Goal: Find specific page/section: Find specific page/section

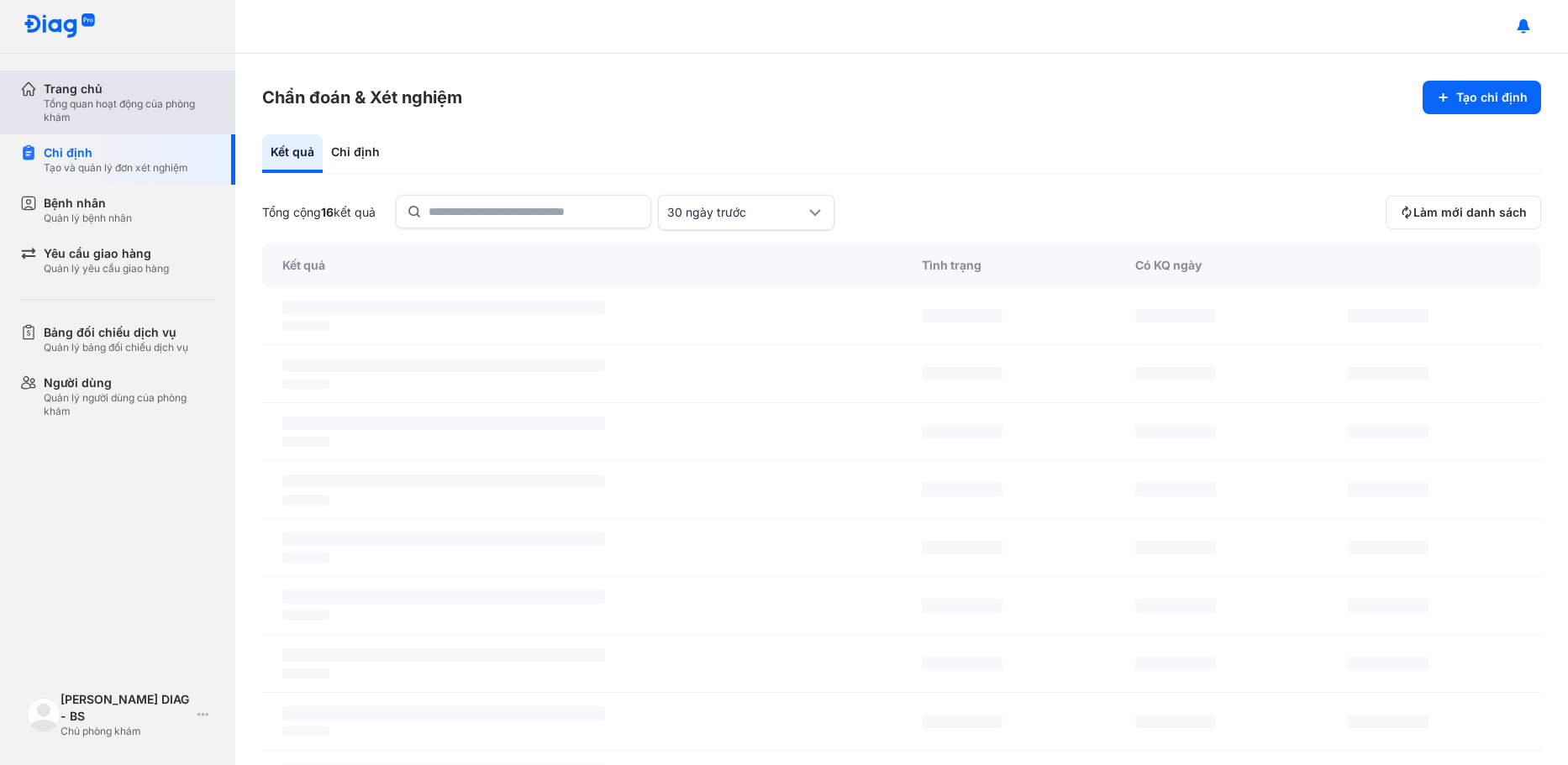
click at [110, 84] on div "Trang chủ" at bounding box center [129, 89] width 172 height 16
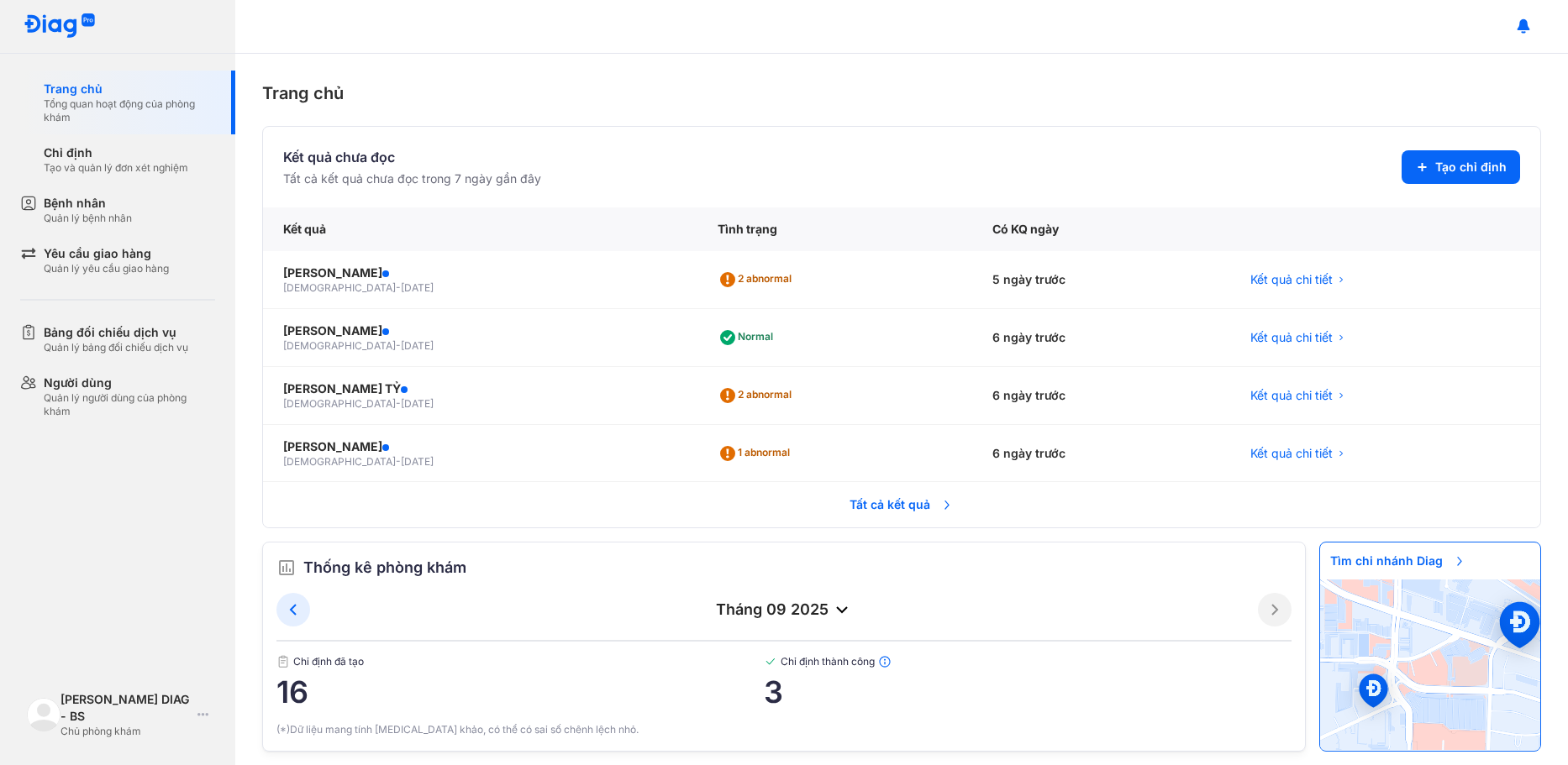
click at [725, 617] on div "tháng 09 2025" at bounding box center [784, 610] width 948 height 20
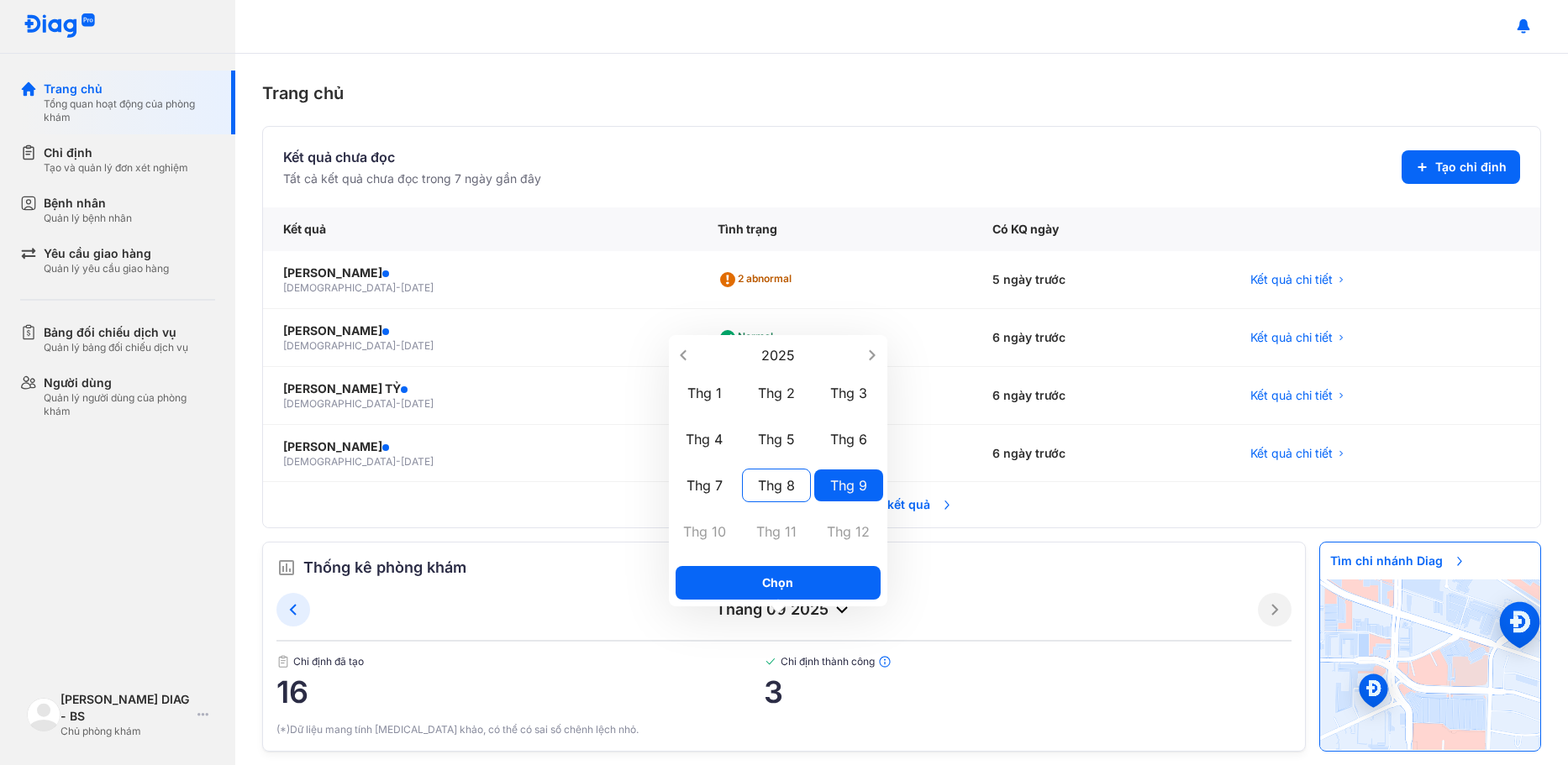
click at [776, 486] on div "Thg 8" at bounding box center [776, 485] width 69 height 34
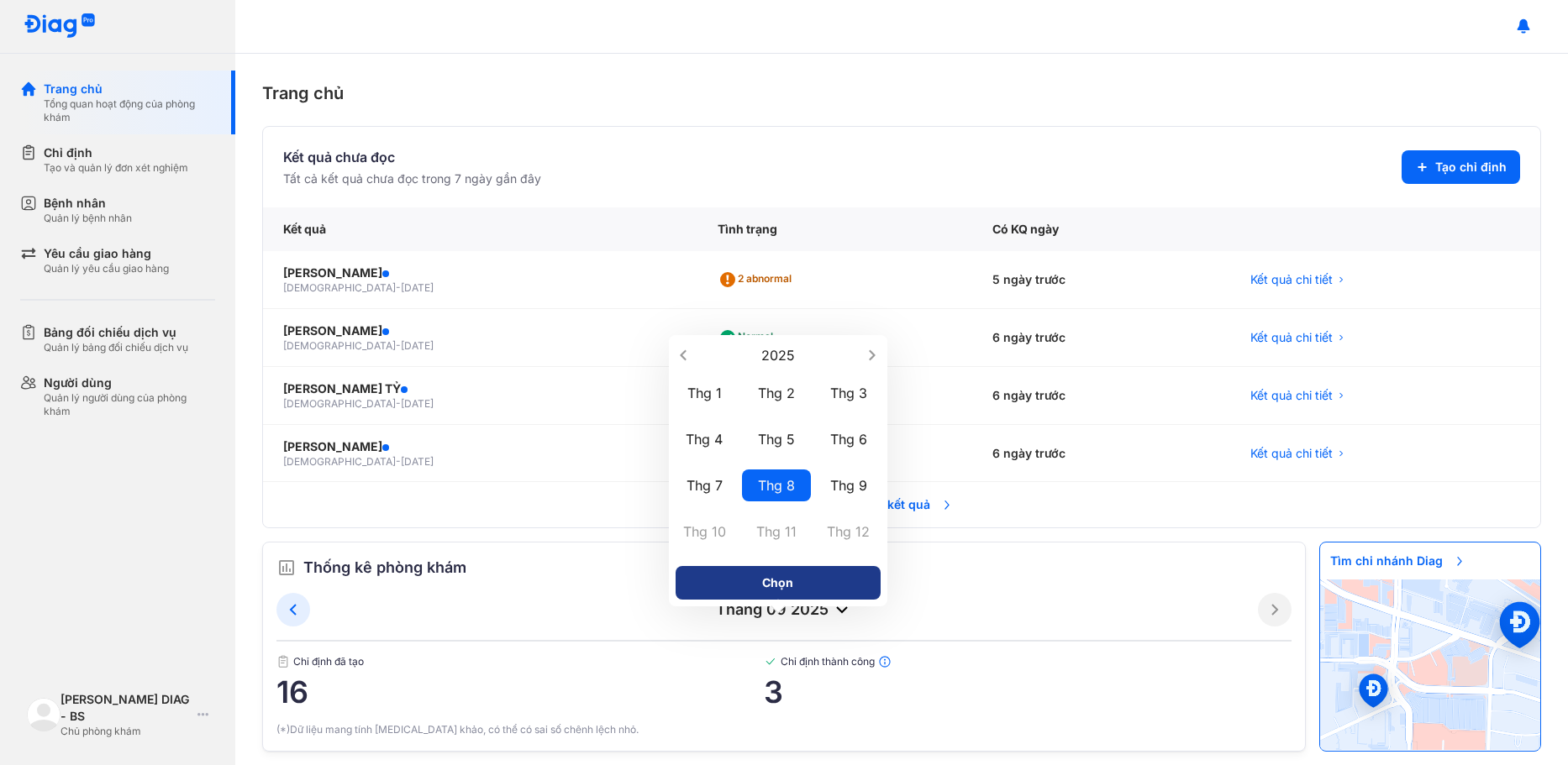
click at [722, 575] on button "Chọn" at bounding box center [778, 582] width 205 height 34
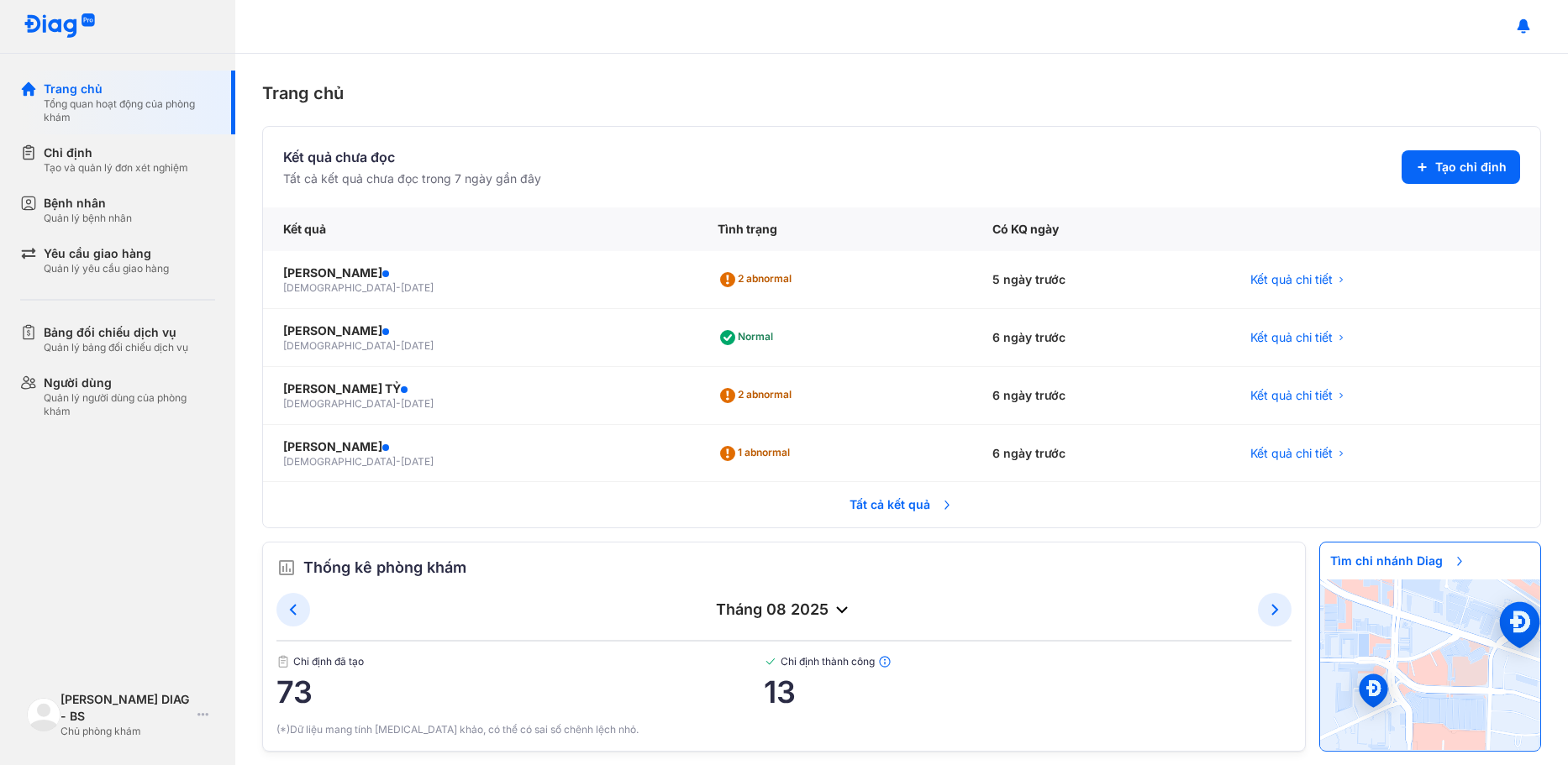
click at [764, 595] on div "tháng 08 2025" at bounding box center [784, 610] width 1015 height 34
click at [768, 607] on div "tháng 08 2025" at bounding box center [784, 610] width 948 height 20
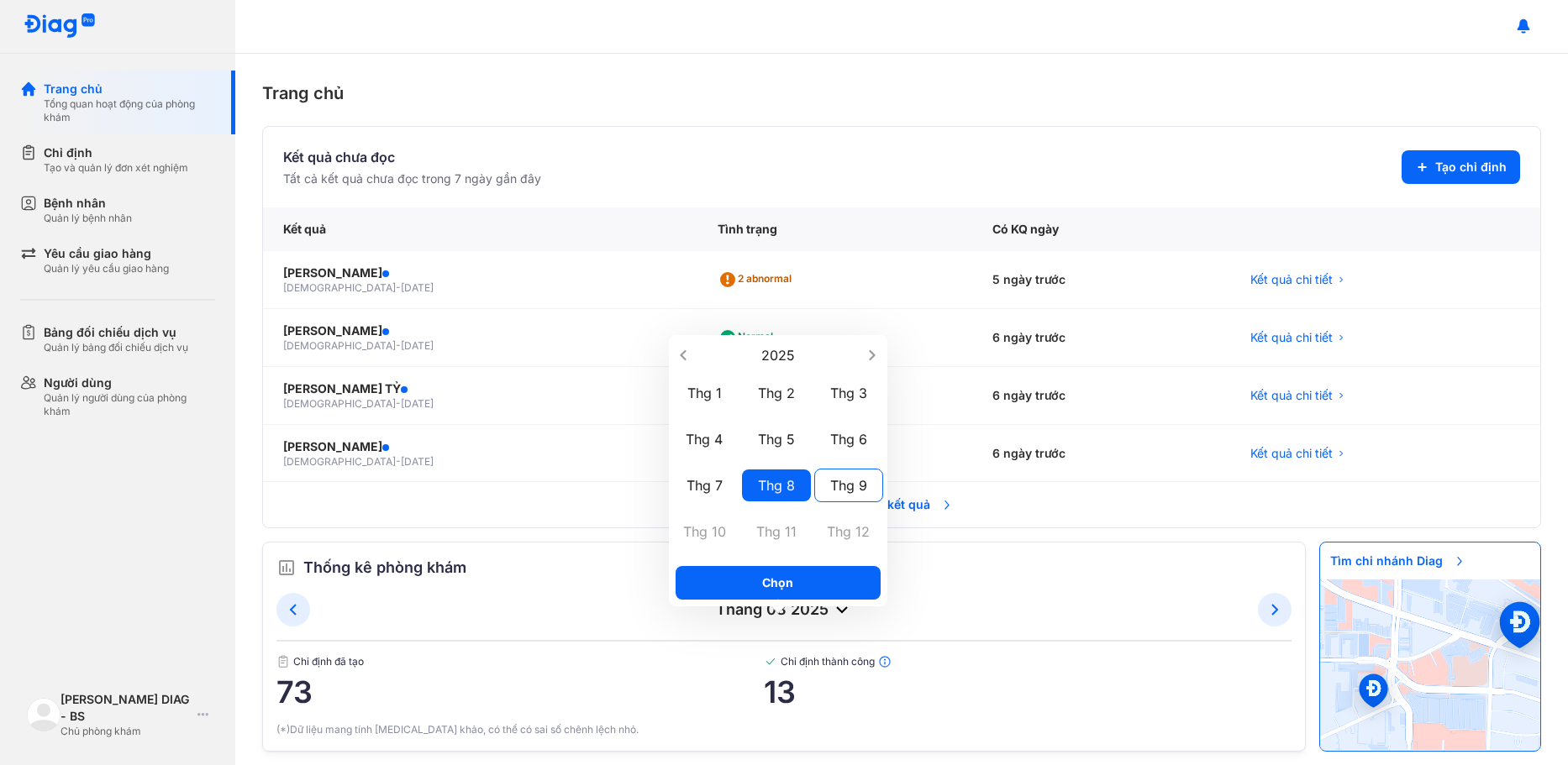
click at [839, 484] on div "Thg 9" at bounding box center [849, 485] width 69 height 34
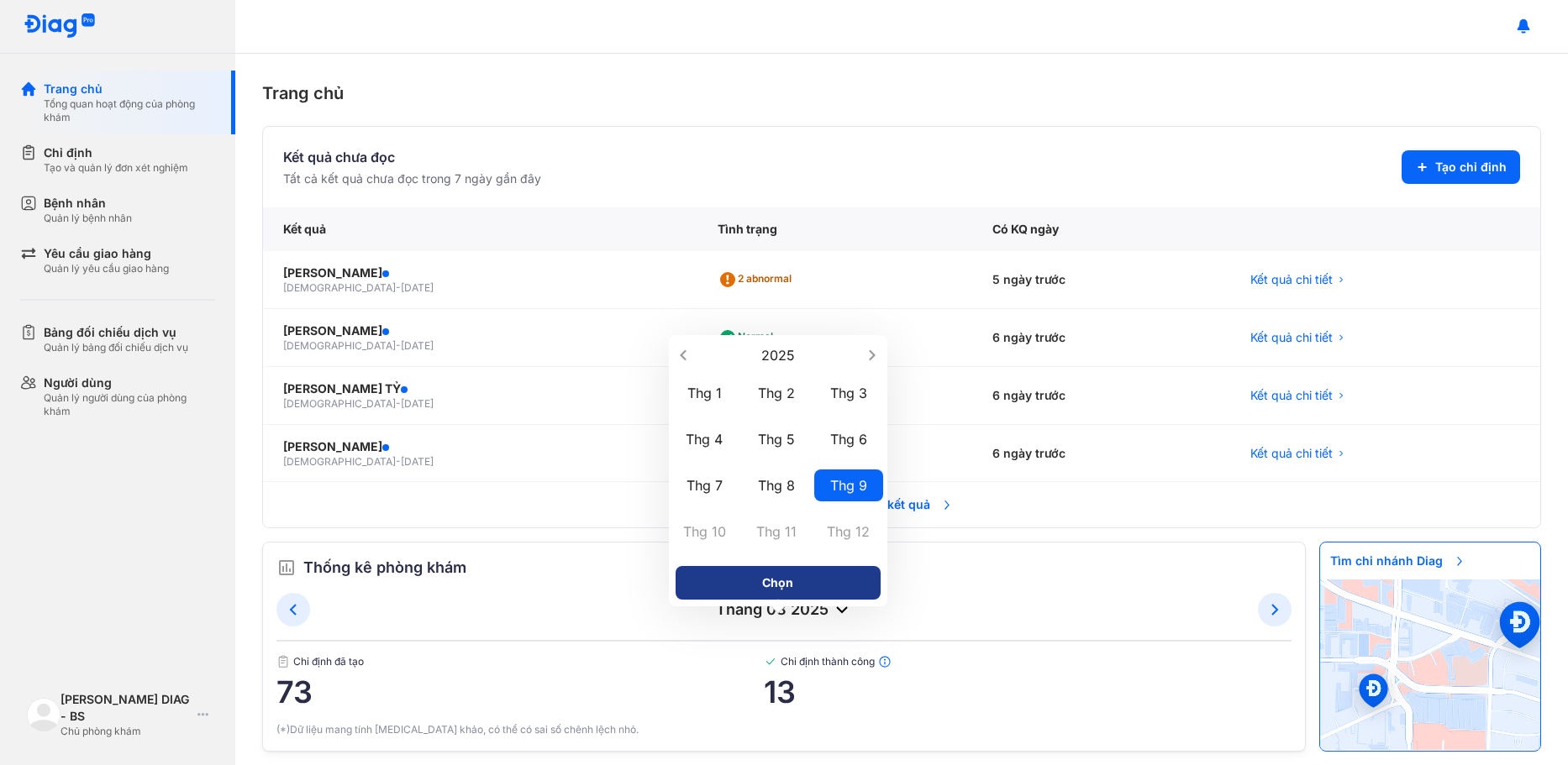
click at [794, 586] on button "Chọn" at bounding box center [778, 582] width 205 height 34
